Goal: Check status: Check status

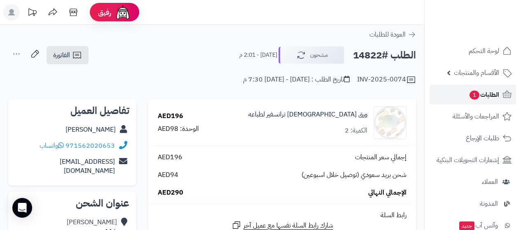
click at [488, 95] on span "الطلبات 1" at bounding box center [484, 95] width 30 height 12
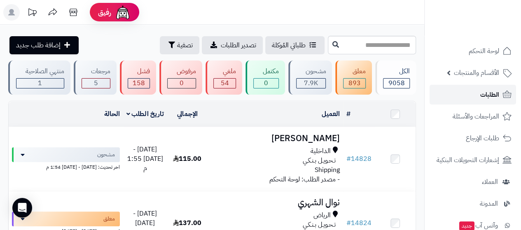
click at [460, 90] on link "الطلبات" at bounding box center [473, 95] width 86 height 20
